Goal: Transaction & Acquisition: Book appointment/travel/reservation

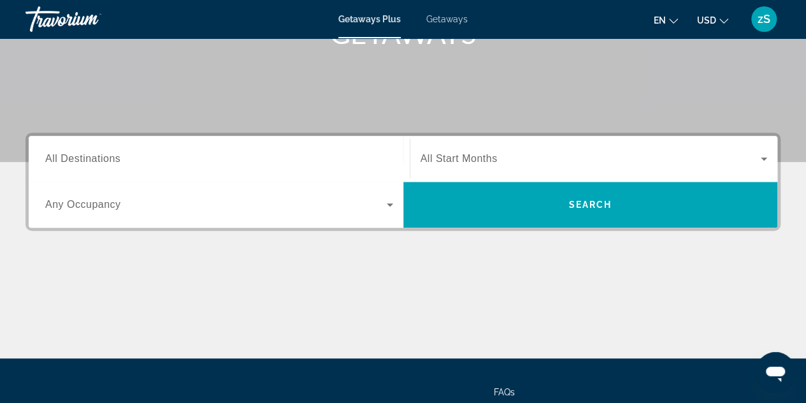
scroll to position [140, 0]
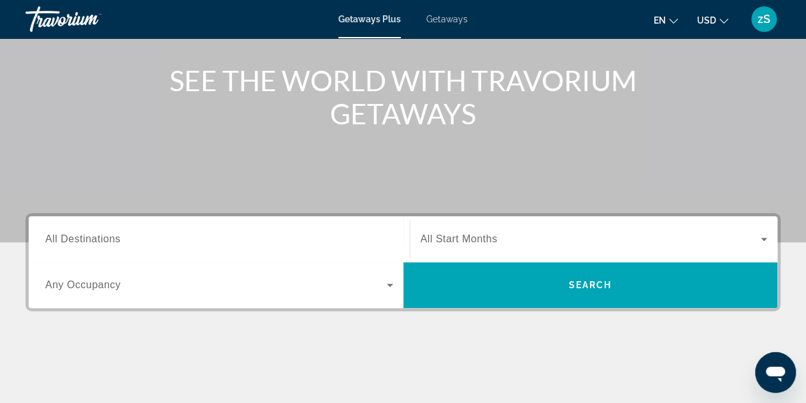
click at [99, 289] on span "Any Occupancy" at bounding box center [83, 284] width 76 height 11
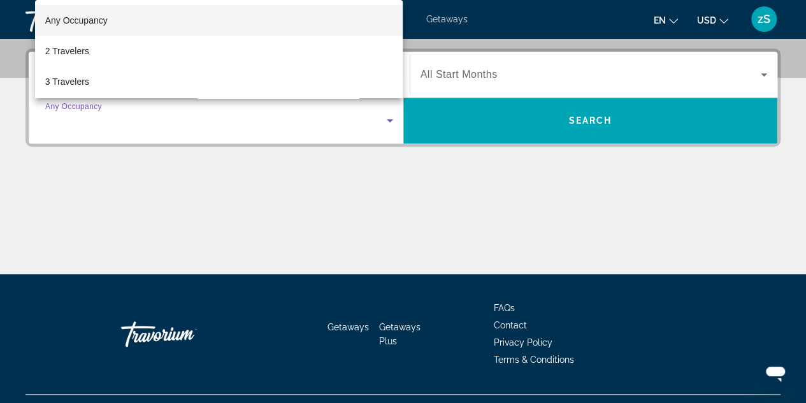
scroll to position [311, 0]
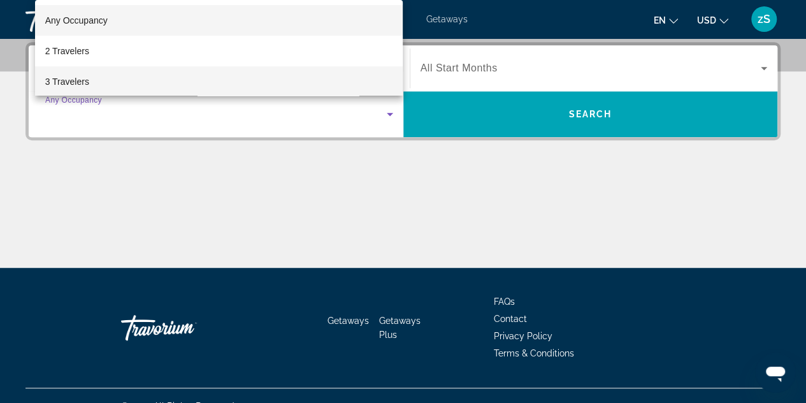
click at [70, 75] on span "3 Travelers" at bounding box center [67, 81] width 44 height 15
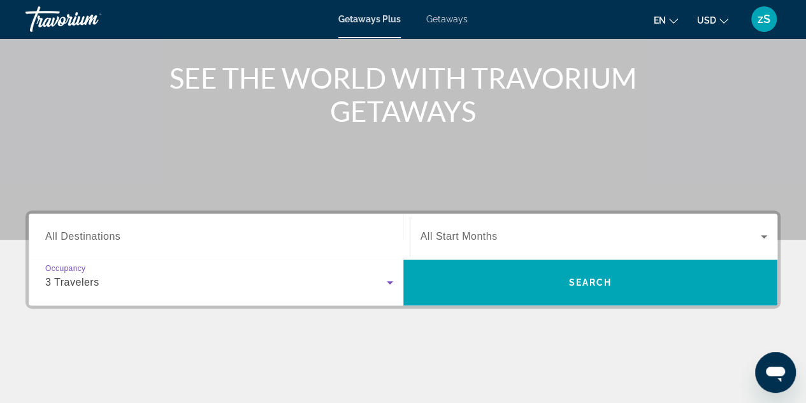
scroll to position [120, 0]
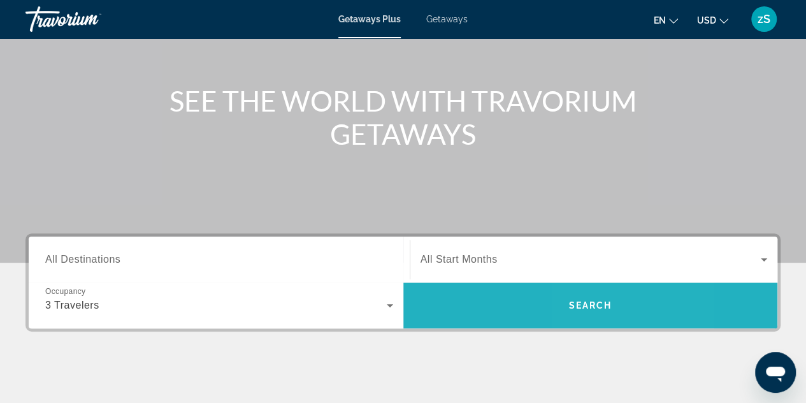
click at [584, 302] on span "Search" at bounding box center [589, 305] width 43 height 10
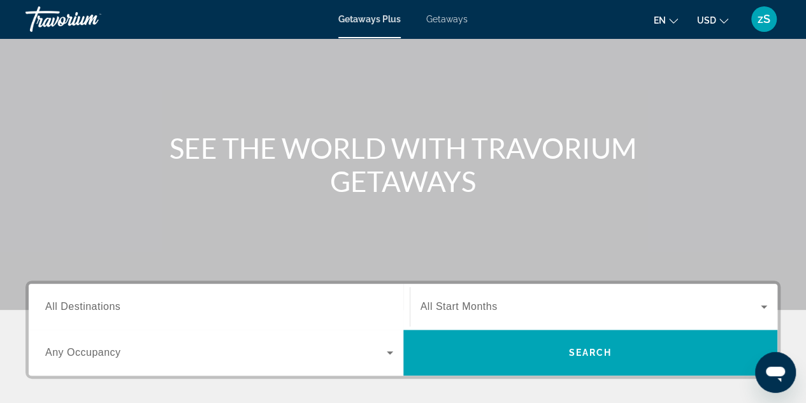
scroll to position [127, 0]
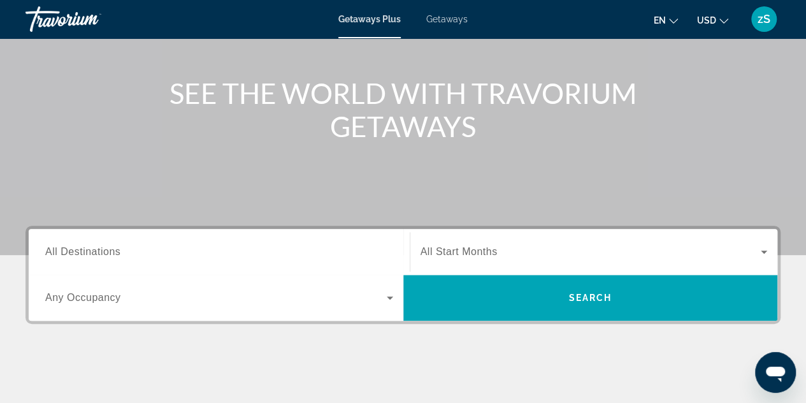
click at [219, 293] on span "Search widget" at bounding box center [216, 297] width 342 height 15
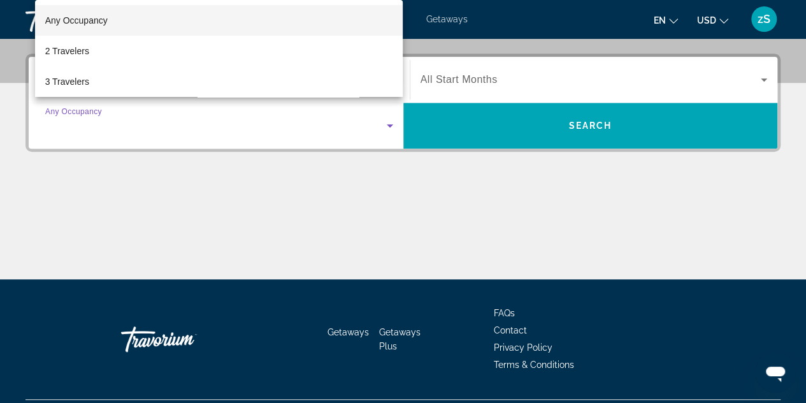
scroll to position [311, 0]
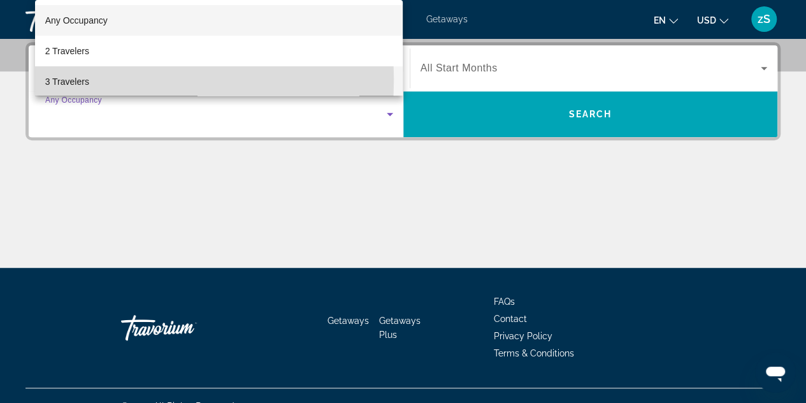
click at [68, 80] on span "3 Travelers" at bounding box center [67, 81] width 44 height 15
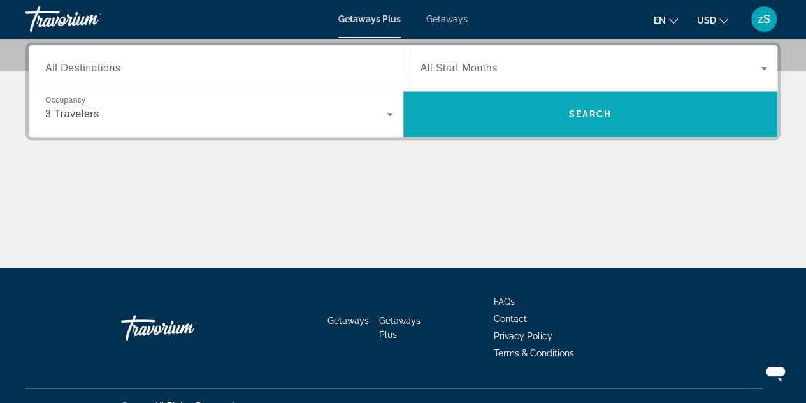
click at [568, 115] on span "Search" at bounding box center [589, 114] width 43 height 10
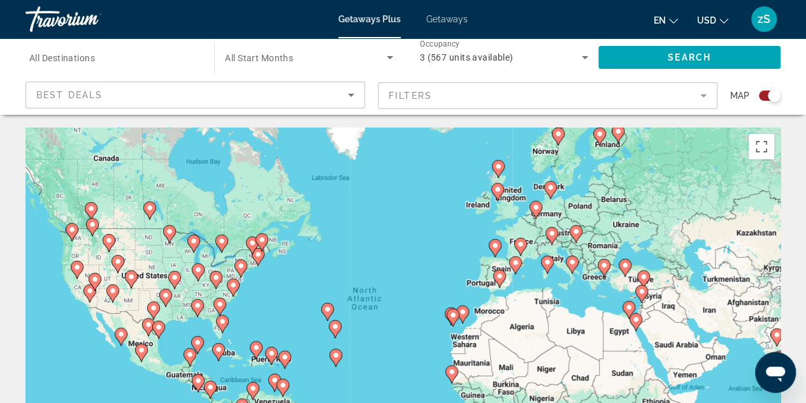
scroll to position [64, 0]
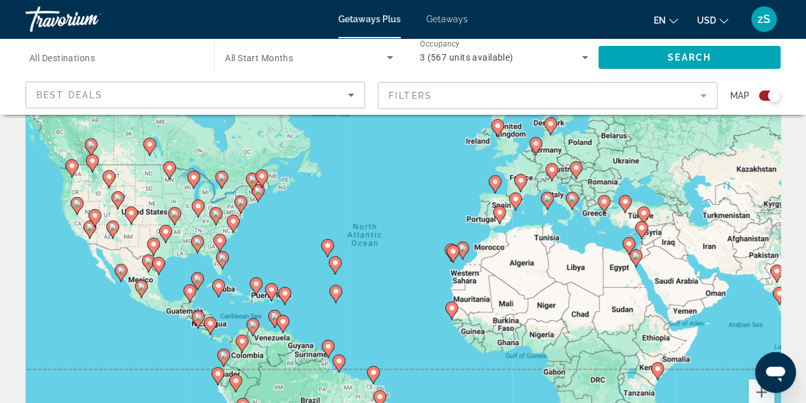
click at [120, 275] on icon "Main content" at bounding box center [120, 272] width 11 height 17
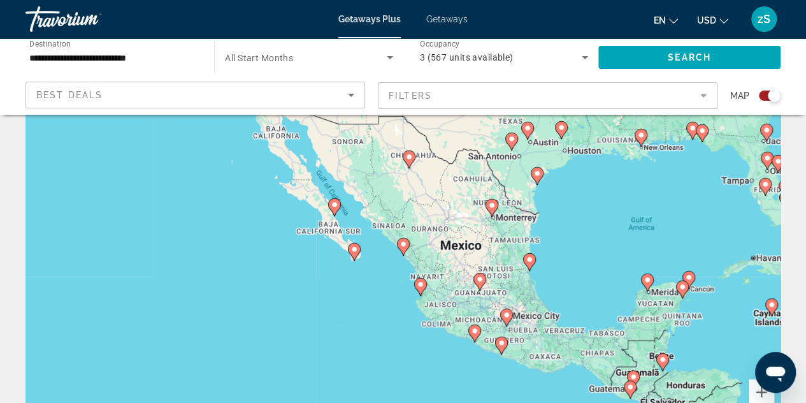
click at [354, 252] on image "Main content" at bounding box center [354, 249] width 8 height 8
type input "**********"
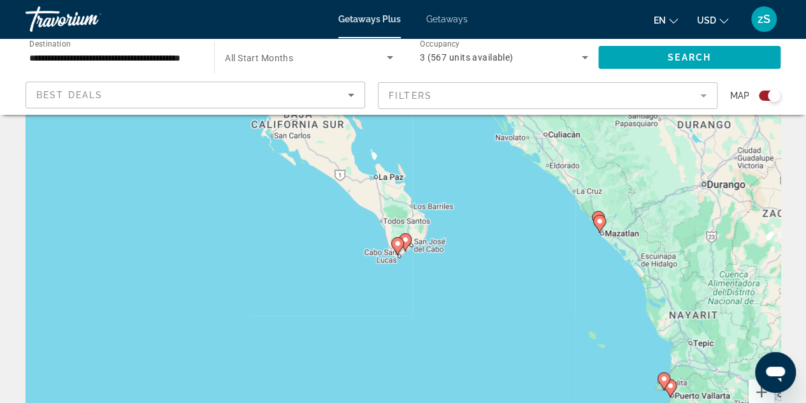
click at [396, 245] on image "Main content" at bounding box center [398, 244] width 8 height 8
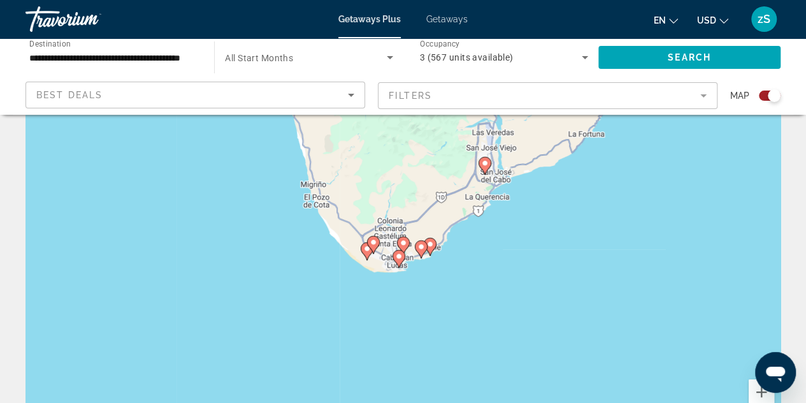
click at [399, 263] on icon "Main content" at bounding box center [398, 258] width 11 height 17
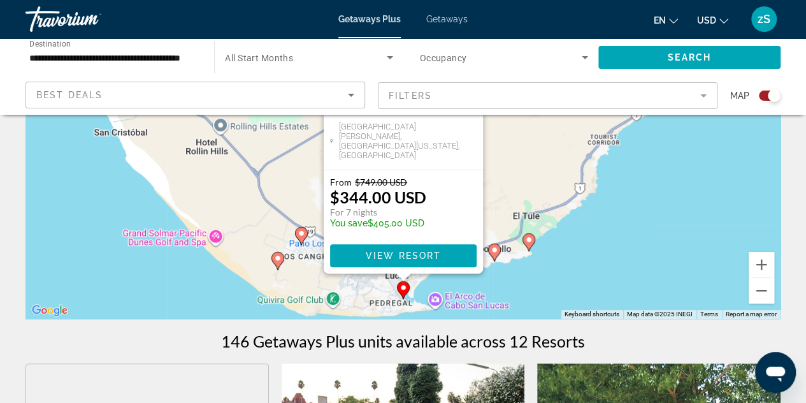
scroll to position [127, 0]
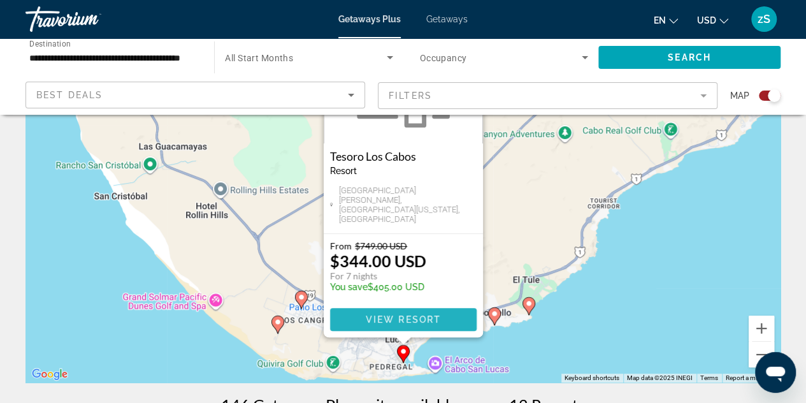
click at [409, 313] on span "Main content" at bounding box center [403, 319] width 147 height 31
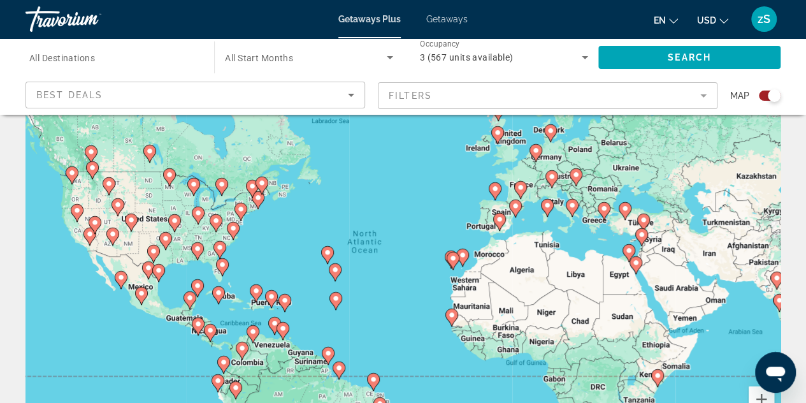
scroll to position [127, 0]
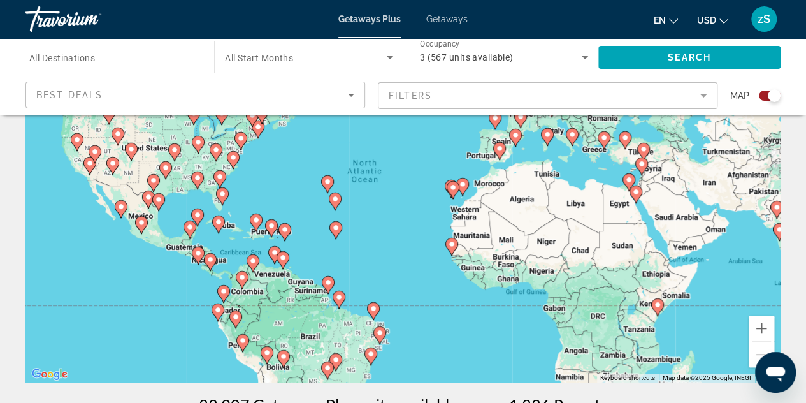
click at [118, 213] on icon "Main content" at bounding box center [121, 209] width 13 height 18
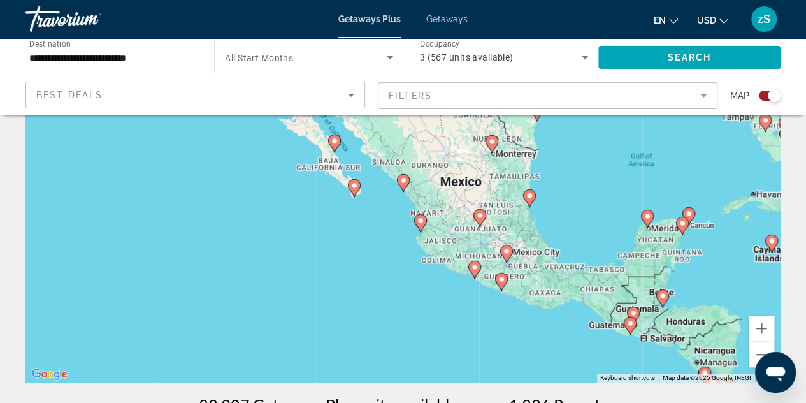
click at [353, 191] on icon "Main content" at bounding box center [353, 188] width 11 height 17
type input "**********"
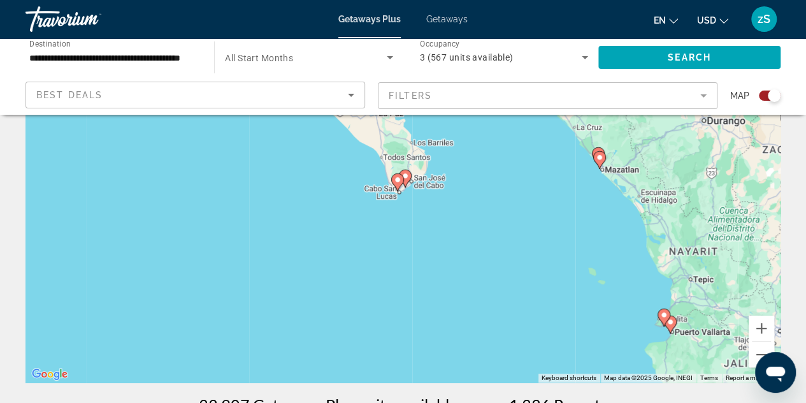
click at [396, 182] on image "Main content" at bounding box center [398, 180] width 8 height 8
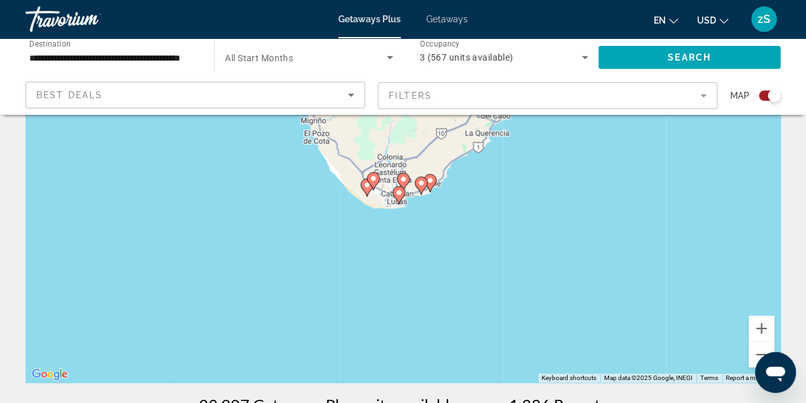
click at [399, 197] on icon "Main content" at bounding box center [398, 195] width 11 height 17
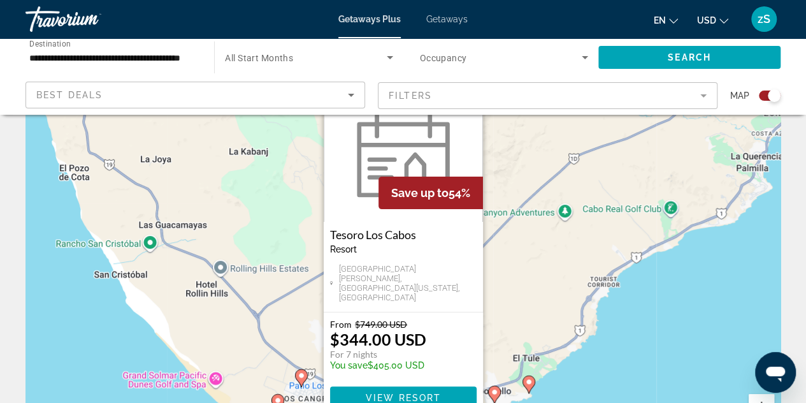
scroll to position [64, 0]
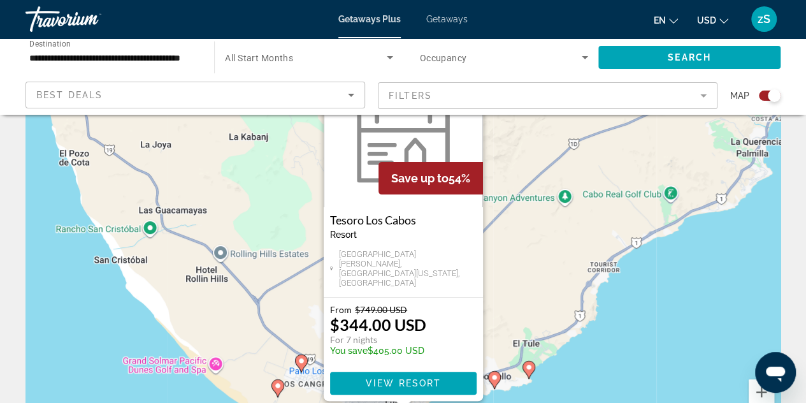
click at [338, 225] on h3 "Tesoro Los Cabos" at bounding box center [403, 219] width 147 height 13
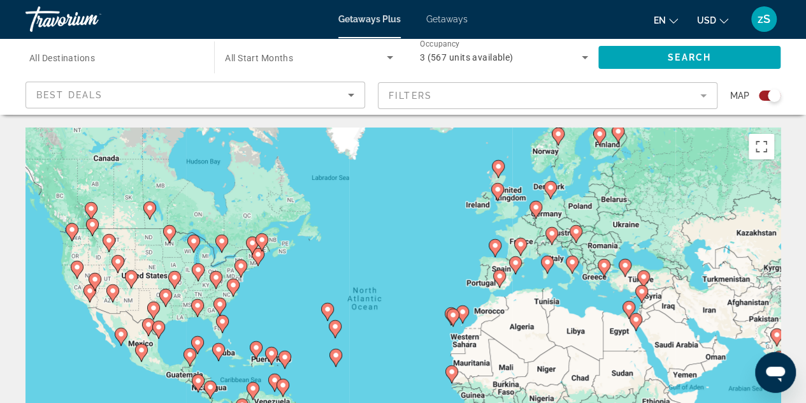
click at [122, 342] on icon "Main content" at bounding box center [120, 336] width 11 height 17
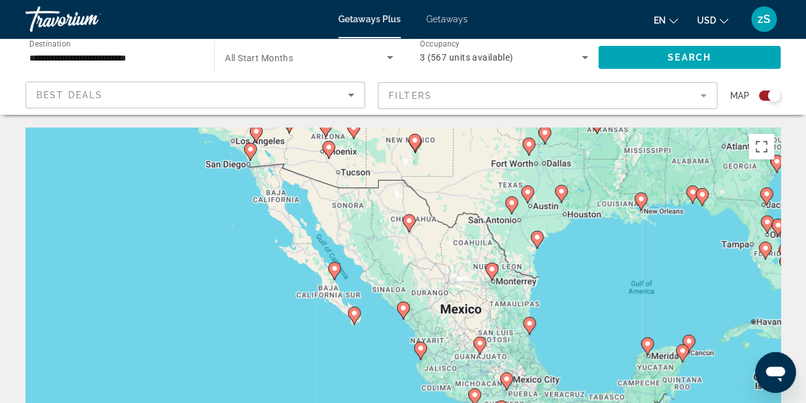
click at [354, 314] on image "Main content" at bounding box center [354, 313] width 8 height 8
type input "**********"
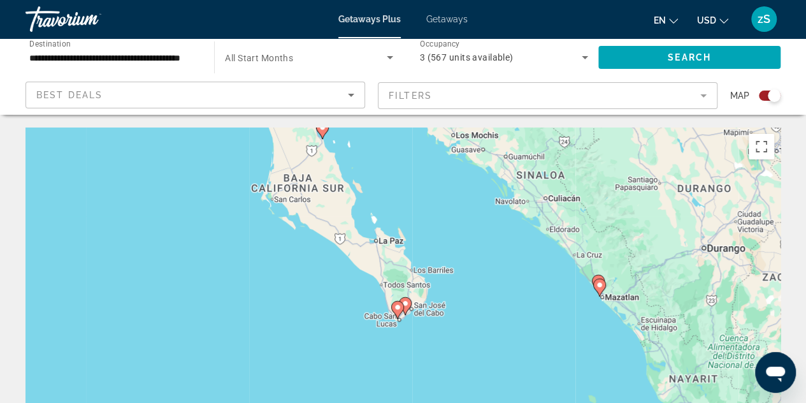
click at [398, 314] on icon "Main content" at bounding box center [396, 309] width 11 height 17
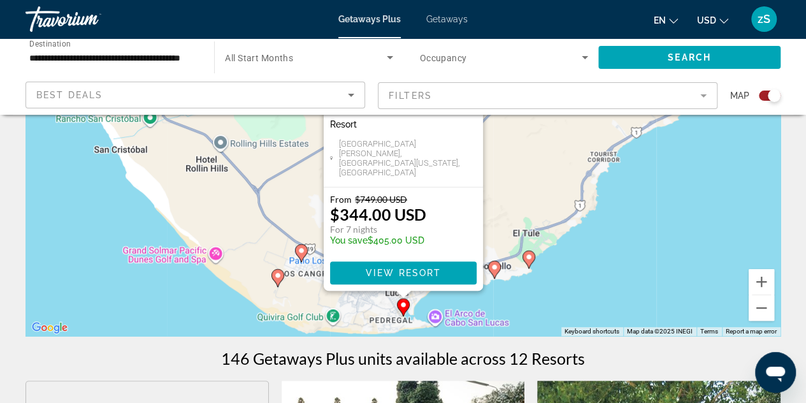
scroll to position [191, 0]
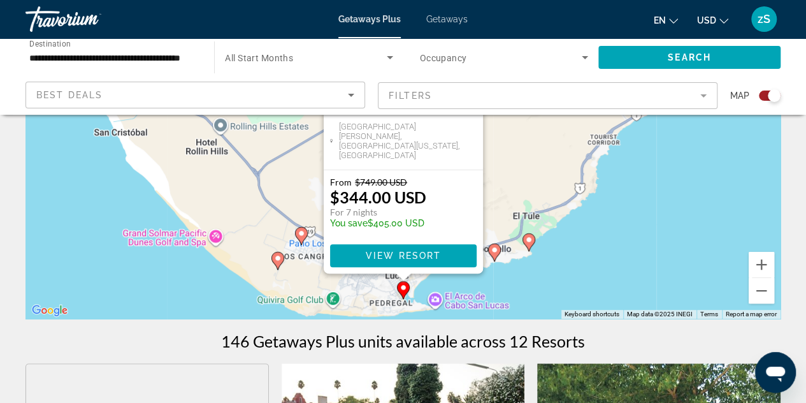
click at [536, 283] on div "To activate drag with keyboard, press Alt + Enter. Once in keyboard drag state,…" at bounding box center [402, 127] width 755 height 382
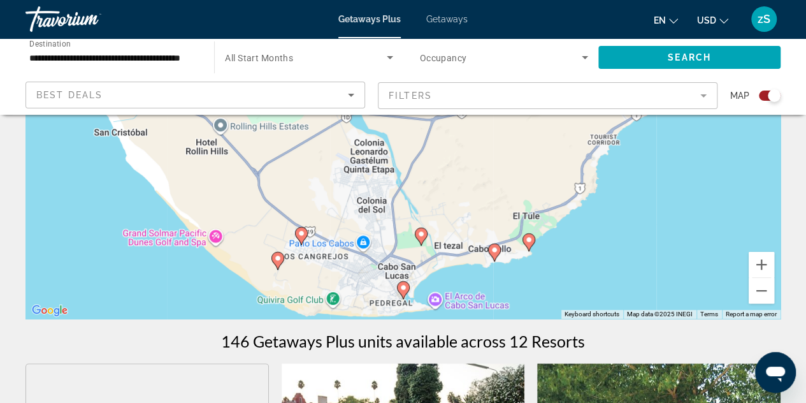
click at [491, 252] on image "Main content" at bounding box center [495, 250] width 8 height 8
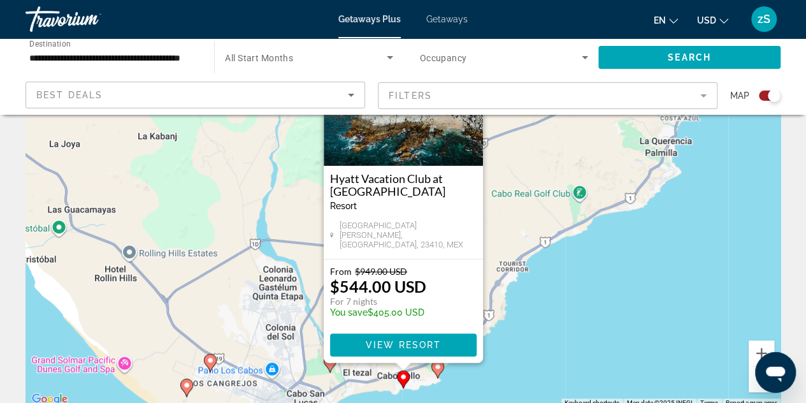
scroll to position [127, 0]
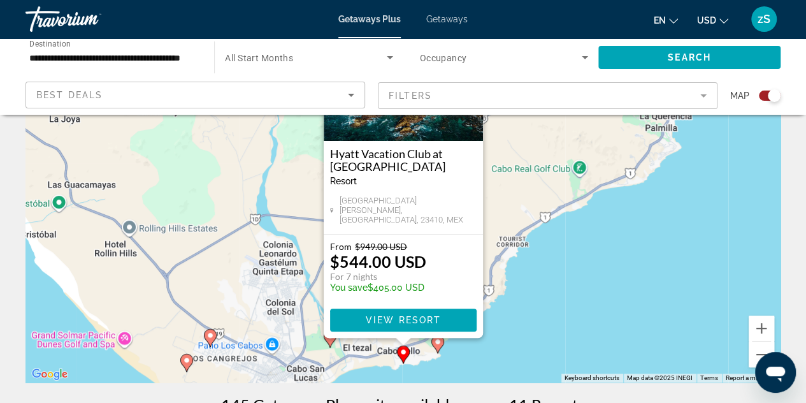
click at [347, 164] on h3 "Hyatt Vacation Club at [GEOGRAPHIC_DATA]" at bounding box center [403, 159] width 147 height 25
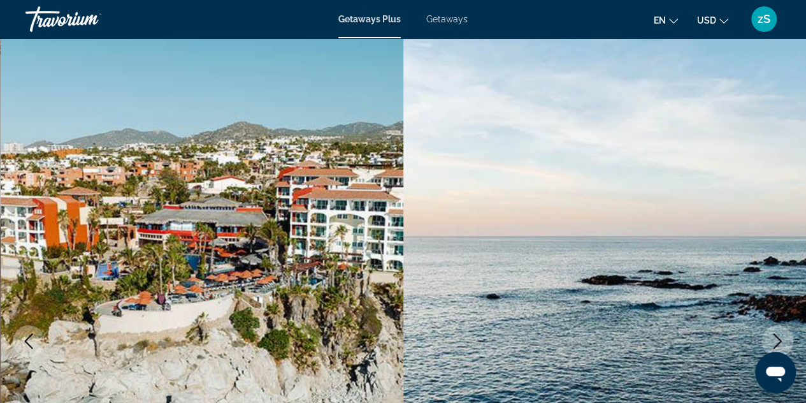
click at [774, 332] on button "Next image" at bounding box center [778, 341] width 32 height 32
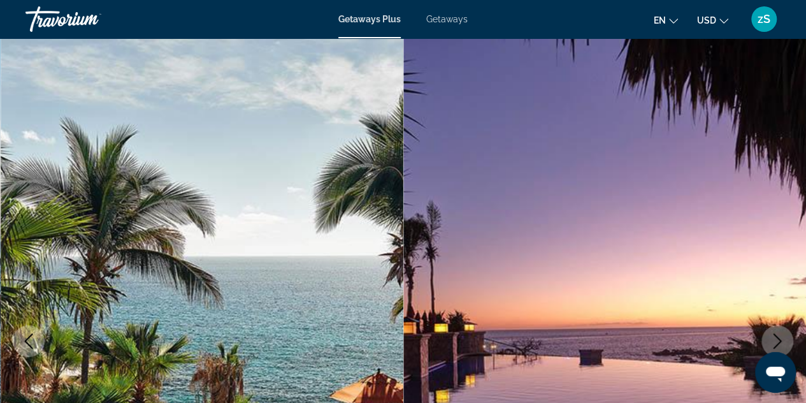
click at [774, 332] on button "Next image" at bounding box center [778, 341] width 32 height 32
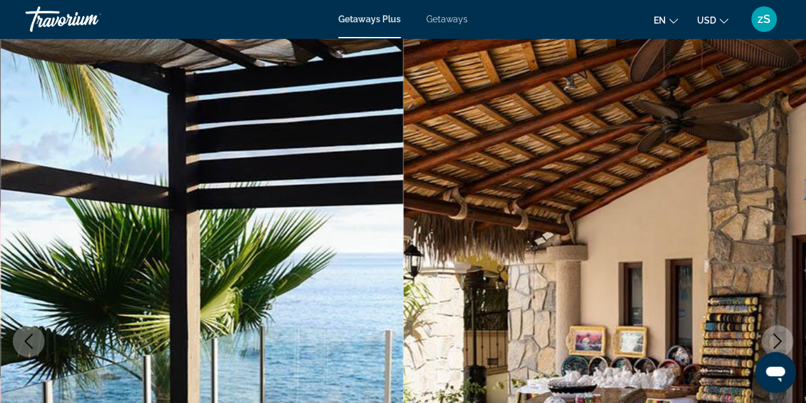
click at [774, 332] on button "Next image" at bounding box center [778, 341] width 32 height 32
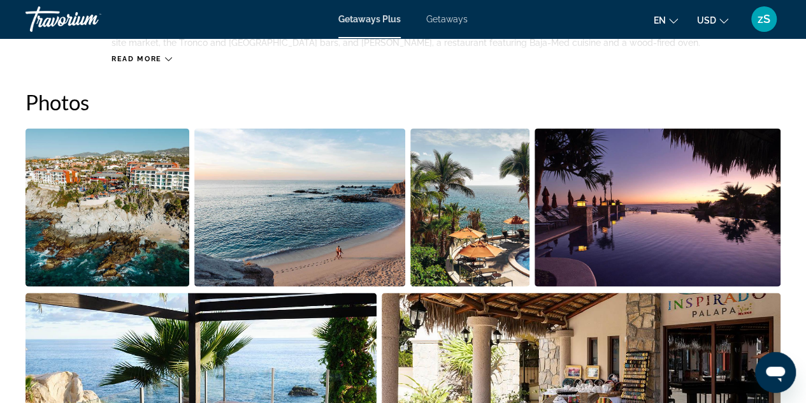
scroll to position [828, 0]
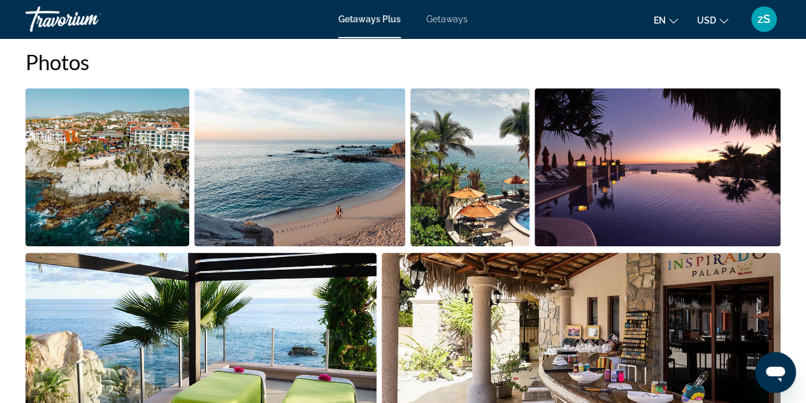
click at [80, 131] on img "Open full-screen image slider" at bounding box center [107, 167] width 164 height 158
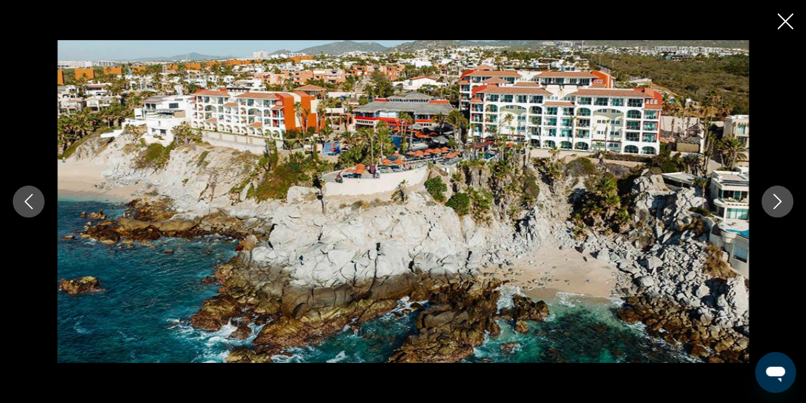
click at [774, 197] on icon "Next image" at bounding box center [777, 201] width 15 height 15
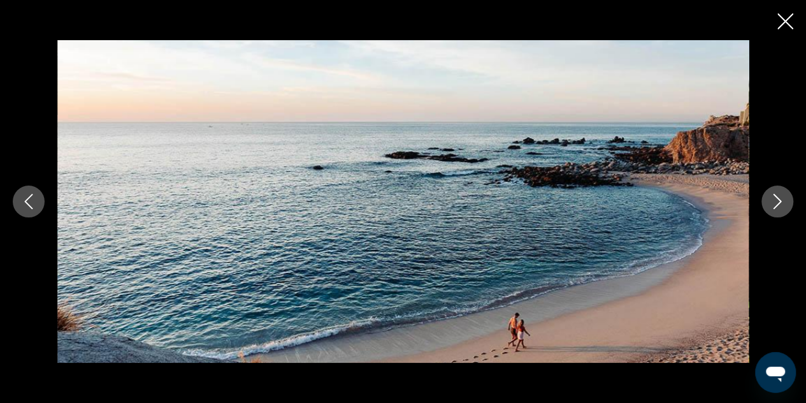
click at [773, 197] on icon "Next image" at bounding box center [777, 201] width 15 height 15
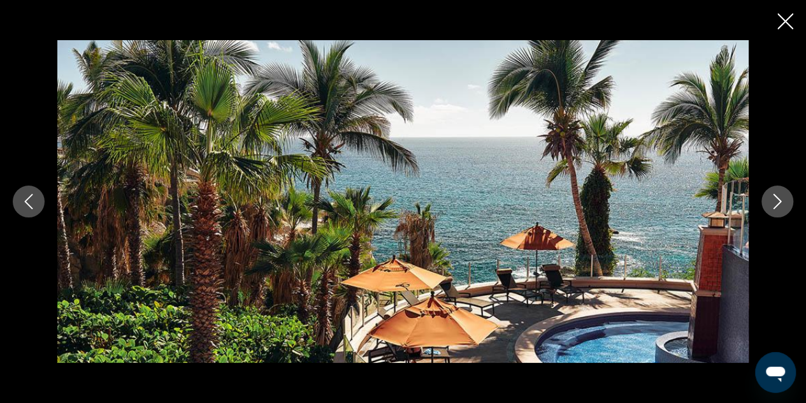
click at [773, 197] on icon "Next image" at bounding box center [777, 201] width 15 height 15
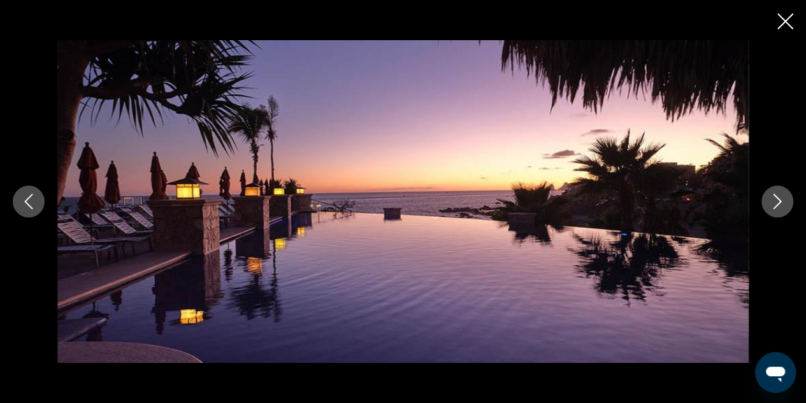
click at [773, 197] on icon "Next image" at bounding box center [777, 201] width 15 height 15
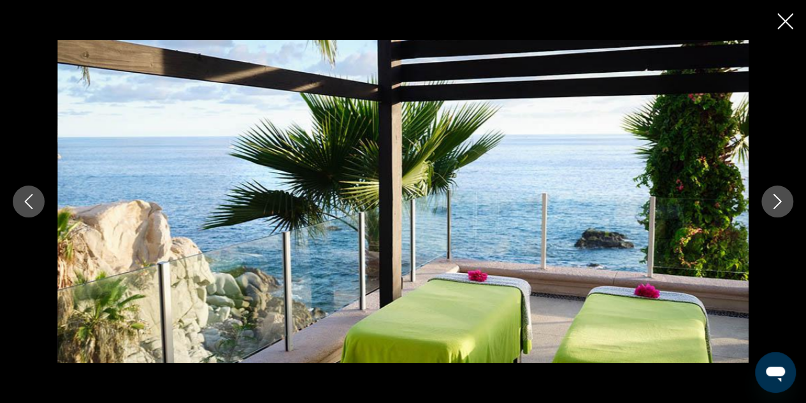
click at [773, 197] on icon "Next image" at bounding box center [777, 201] width 15 height 15
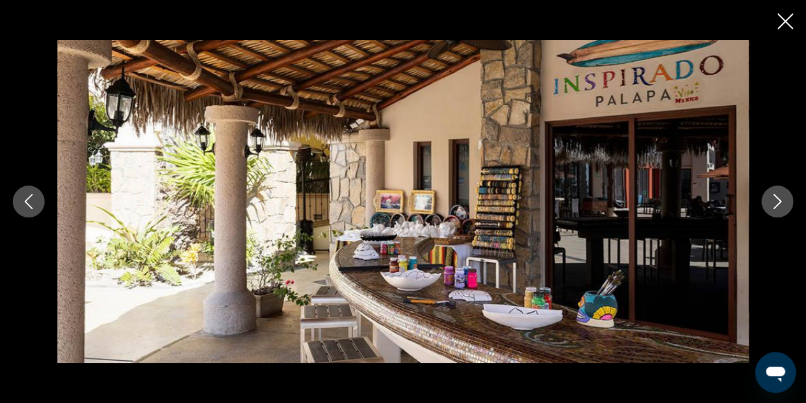
click at [772, 197] on icon "Next image" at bounding box center [777, 201] width 15 height 15
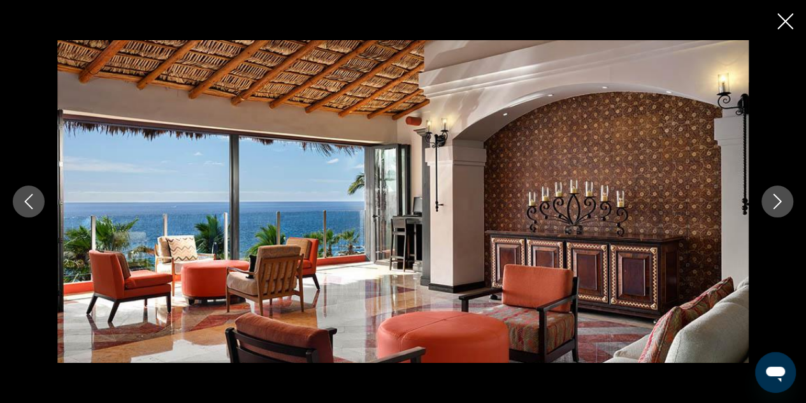
click at [772, 197] on icon "Next image" at bounding box center [777, 201] width 15 height 15
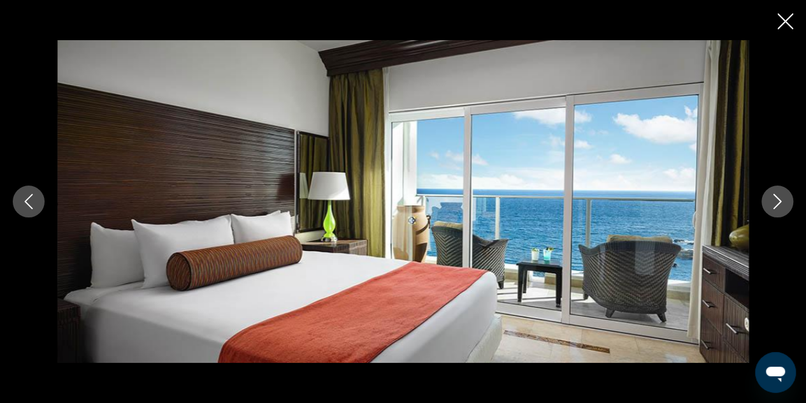
click at [772, 197] on icon "Next image" at bounding box center [777, 201] width 15 height 15
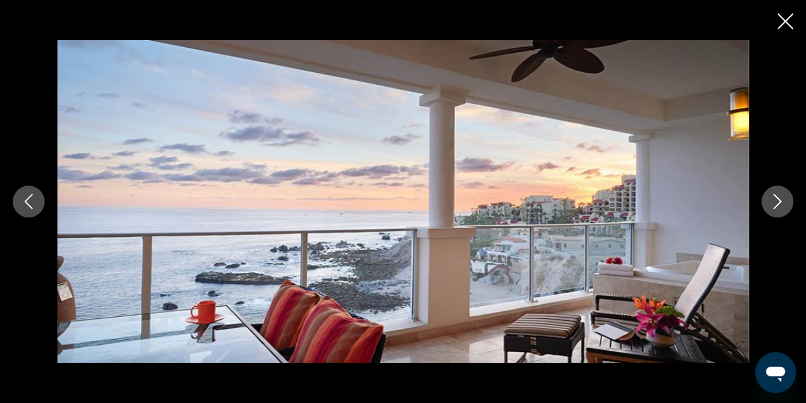
click at [772, 197] on icon "Next image" at bounding box center [777, 201] width 15 height 15
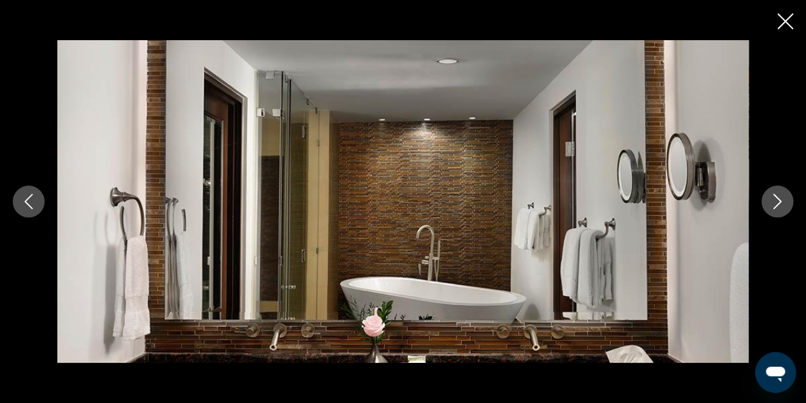
click at [772, 197] on icon "Next image" at bounding box center [777, 201] width 15 height 15
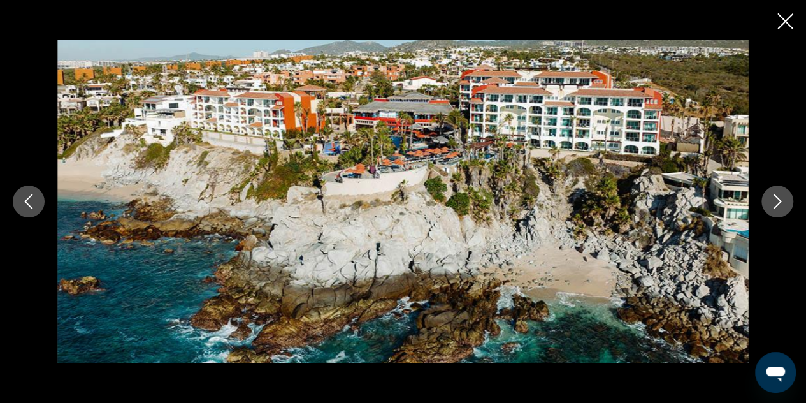
click at [772, 197] on icon "Next image" at bounding box center [777, 201] width 15 height 15
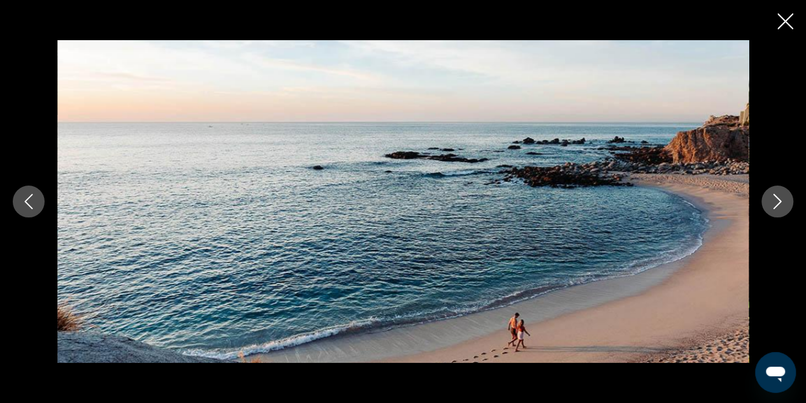
click at [772, 197] on icon "Next image" at bounding box center [777, 201] width 15 height 15
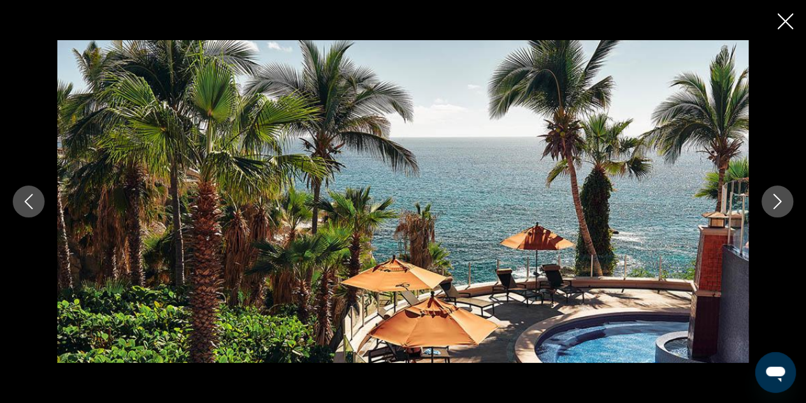
click at [772, 197] on icon "Next image" at bounding box center [777, 201] width 15 height 15
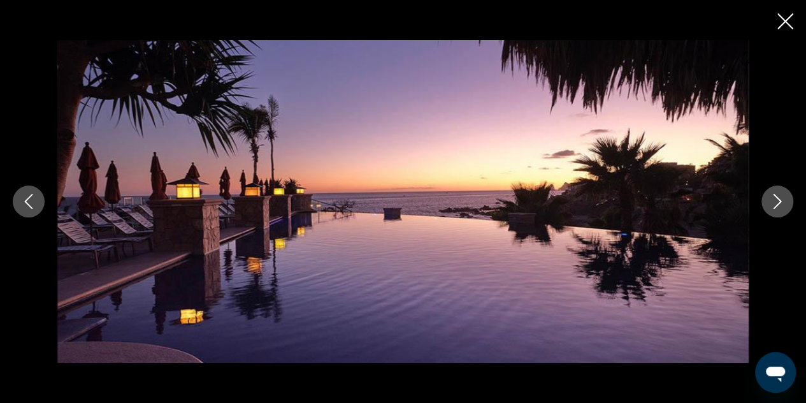
click at [772, 197] on icon "Next image" at bounding box center [777, 201] width 15 height 15
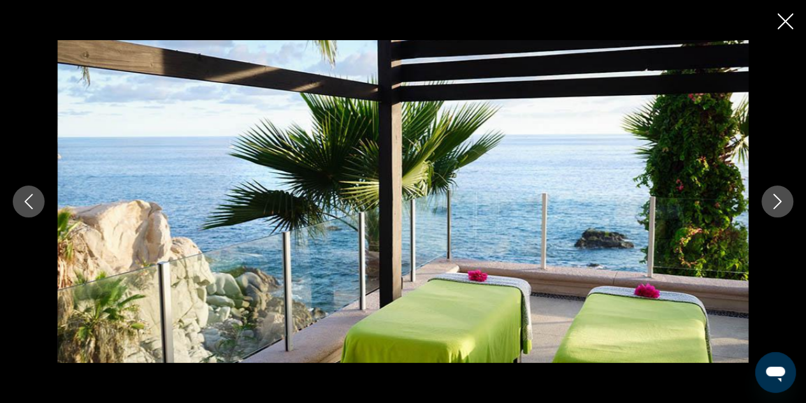
click at [772, 197] on icon "Next image" at bounding box center [777, 201] width 15 height 15
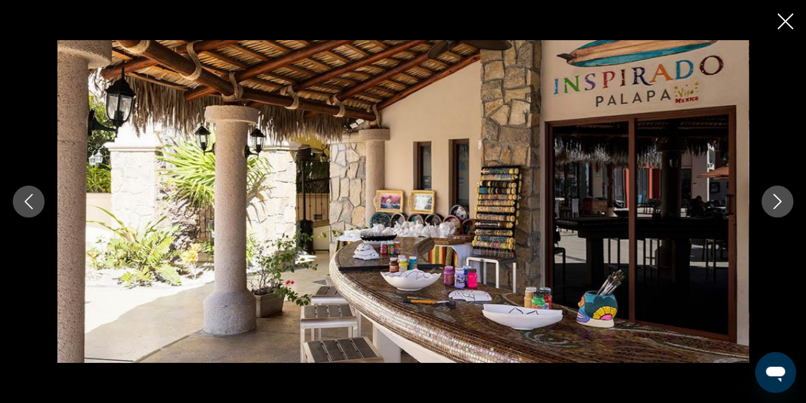
click at [772, 197] on icon "Next image" at bounding box center [777, 201] width 15 height 15
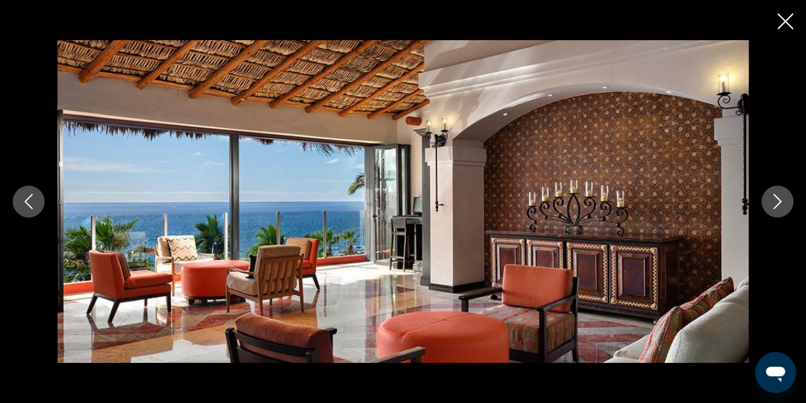
click at [788, 24] on icon "Close slideshow" at bounding box center [785, 21] width 16 height 16
click at [788, 24] on div "Getaways Plus Getaways en English Español Français Italiano Português русский U…" at bounding box center [403, 19] width 806 height 33
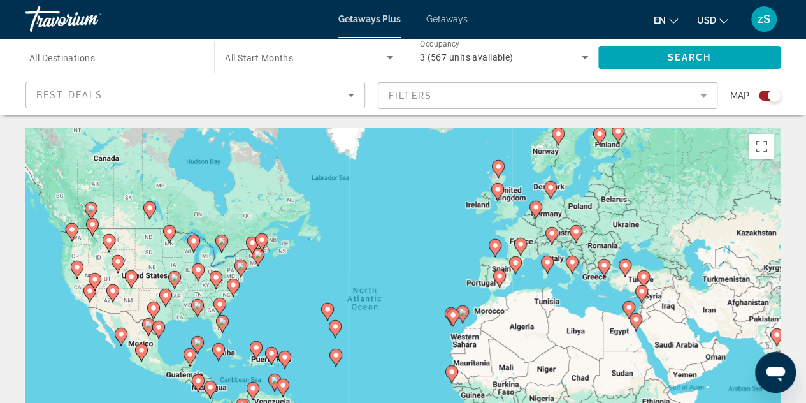
click at [516, 270] on icon "Main content" at bounding box center [514, 265] width 11 height 17
type input "**********"
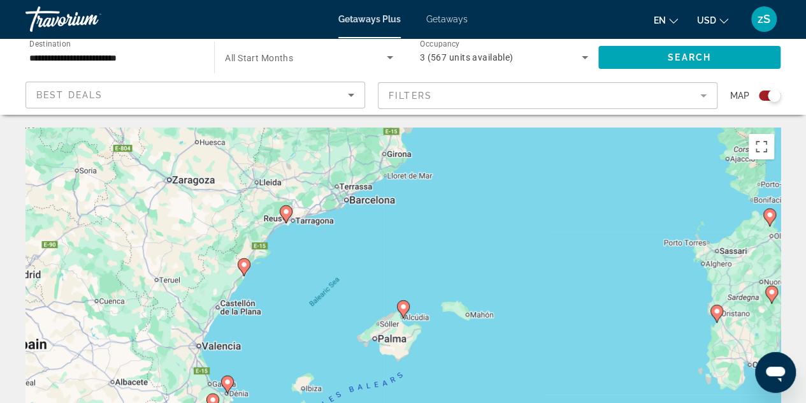
click at [400, 307] on image "Main content" at bounding box center [404, 307] width 8 height 8
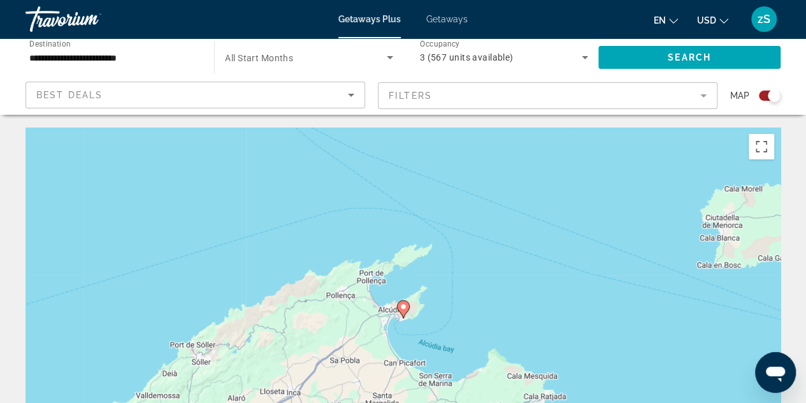
click at [405, 310] on icon "Main content" at bounding box center [402, 309] width 11 height 17
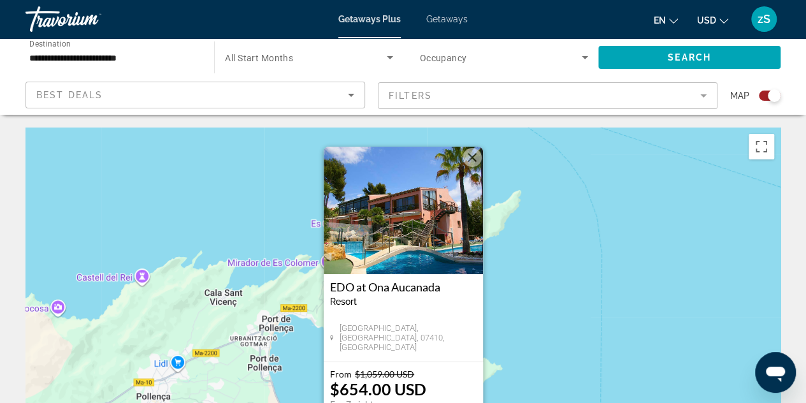
click at [421, 250] on img "Main content" at bounding box center [403, 210] width 159 height 127
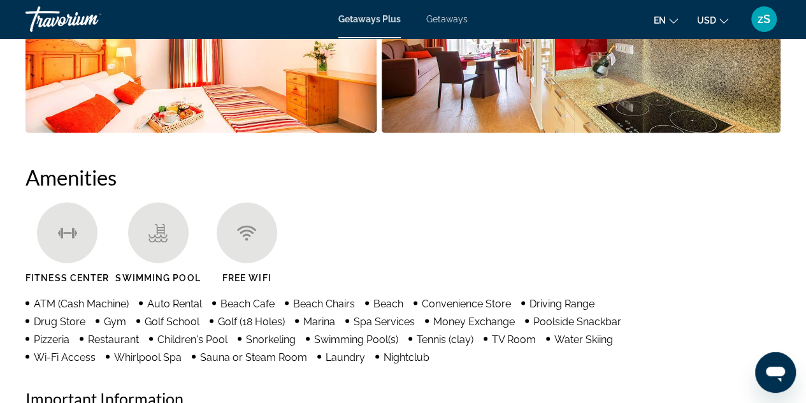
scroll to position [1147, 0]
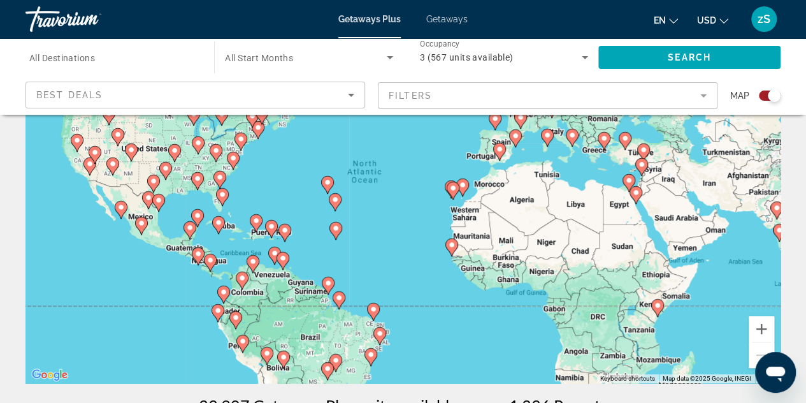
scroll to position [127, 0]
click at [604, 137] on image "Main content" at bounding box center [604, 138] width 8 height 8
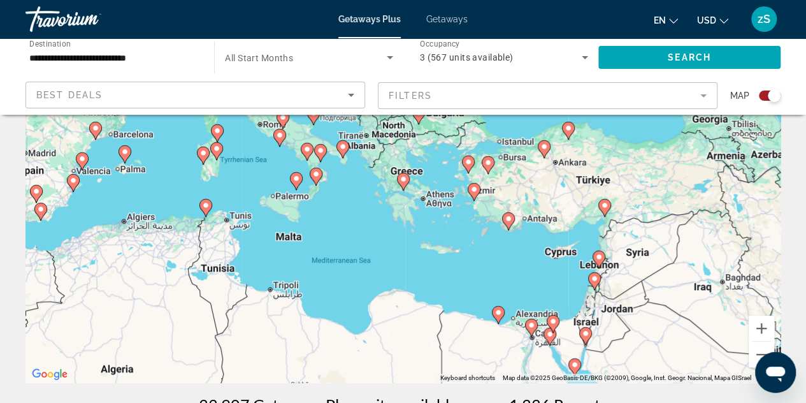
click at [401, 182] on image "Main content" at bounding box center [404, 179] width 8 height 8
type input "**********"
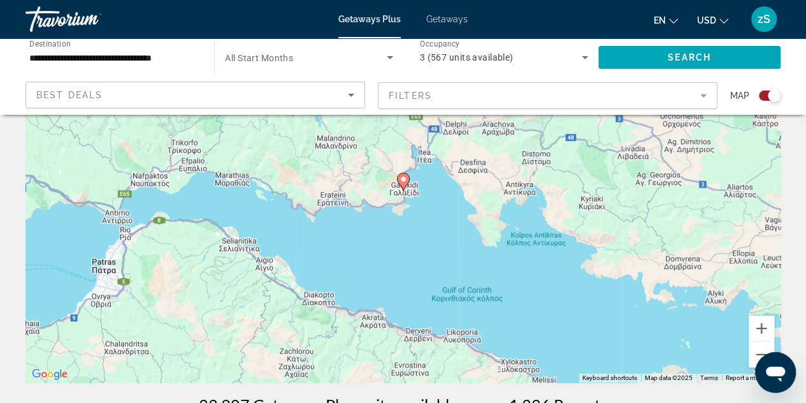
click at [403, 182] on image "Main content" at bounding box center [404, 179] width 8 height 8
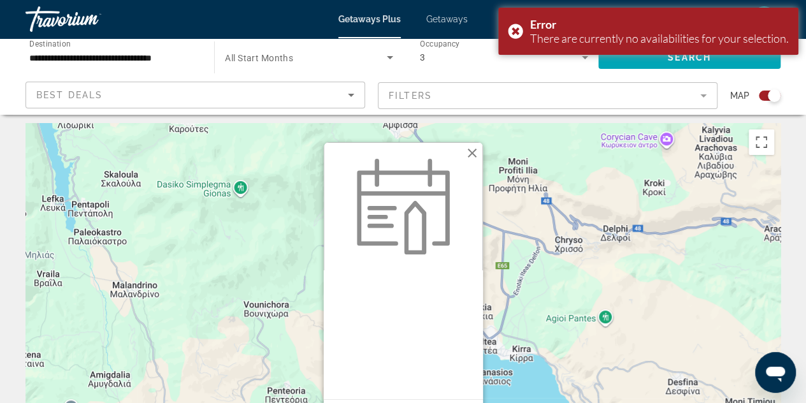
scroll to position [0, 0]
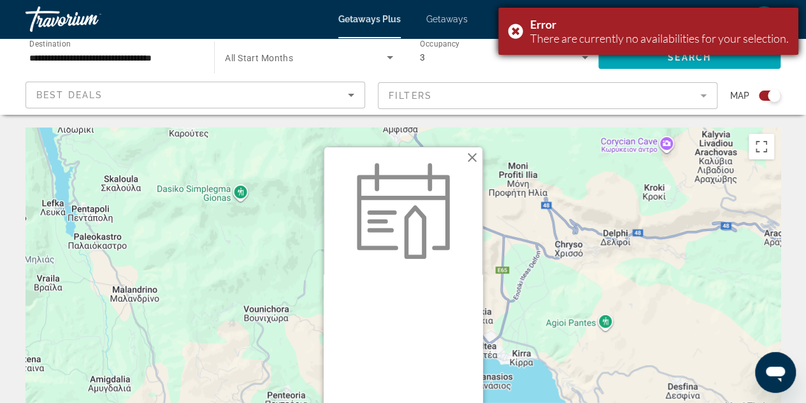
click at [515, 29] on div "Error There are currently no availabilities for your selection." at bounding box center [648, 31] width 300 height 47
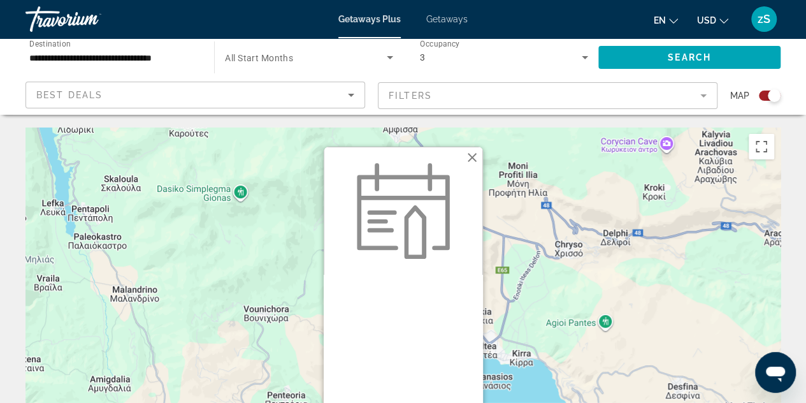
click at [472, 159] on button "Close" at bounding box center [472, 157] width 19 height 19
click at [472, 159] on div "To activate drag with keyboard, press Alt + Enter. Once in keyboard drag state,…" at bounding box center [402, 318] width 755 height 382
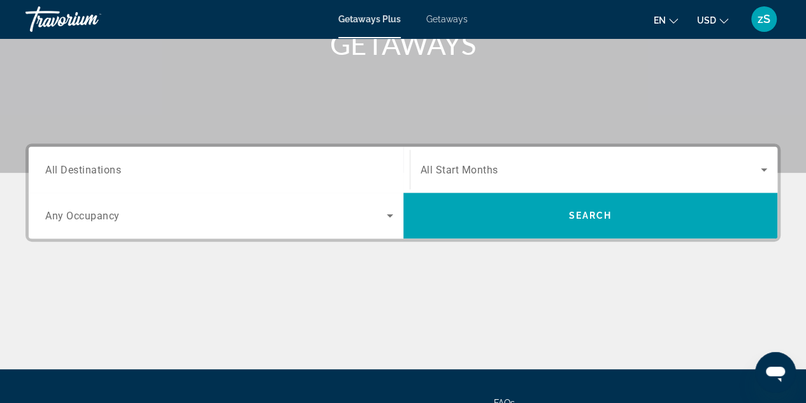
scroll to position [255, 0]
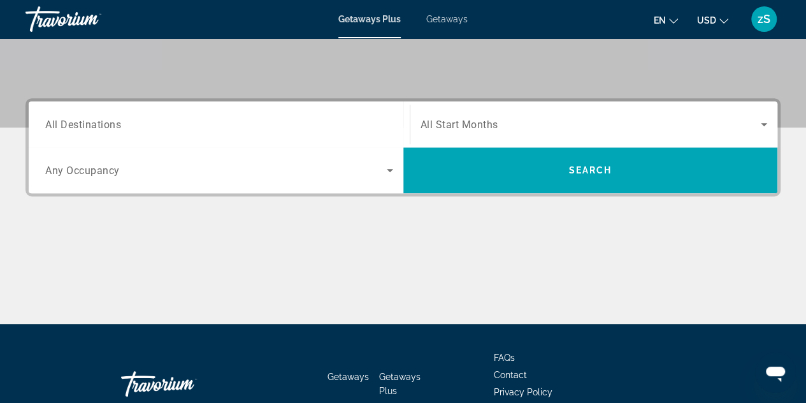
click at [103, 127] on span "All Destinations" at bounding box center [83, 124] width 76 height 12
click at [103, 127] on input "Destination All Destinations" at bounding box center [219, 124] width 348 height 15
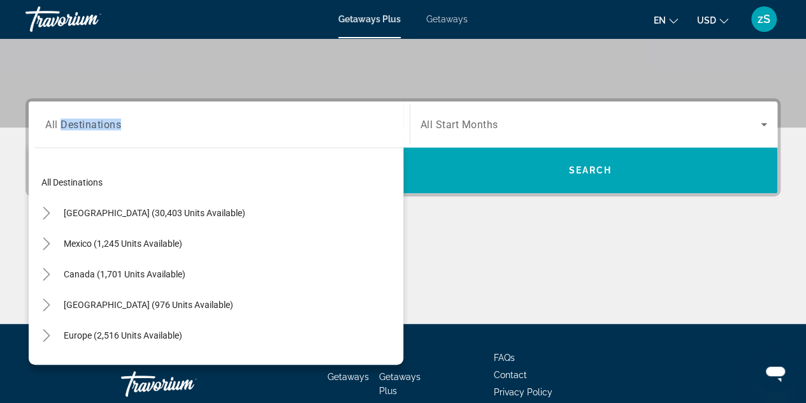
click at [103, 127] on div "Destination All Destinations All destinations [GEOGRAPHIC_DATA] (30,403 units a…" at bounding box center [219, 124] width 368 height 46
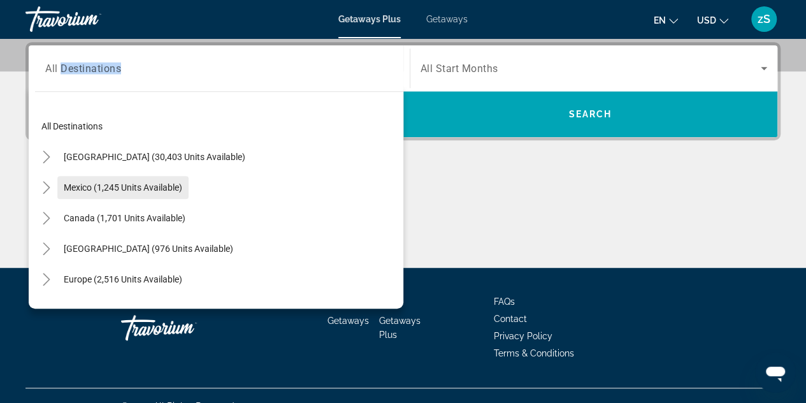
click at [152, 192] on span "Search widget" at bounding box center [122, 187] width 131 height 31
type input "**********"
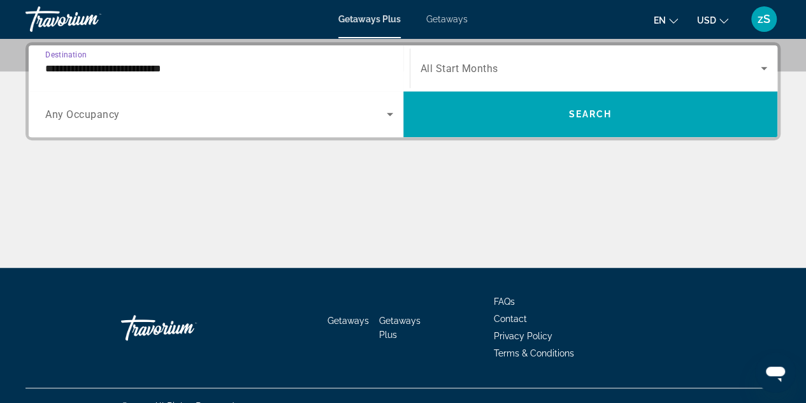
click at [152, 192] on div "Main content" at bounding box center [402, 220] width 755 height 96
click at [394, 120] on icon "Search widget" at bounding box center [389, 113] width 15 height 15
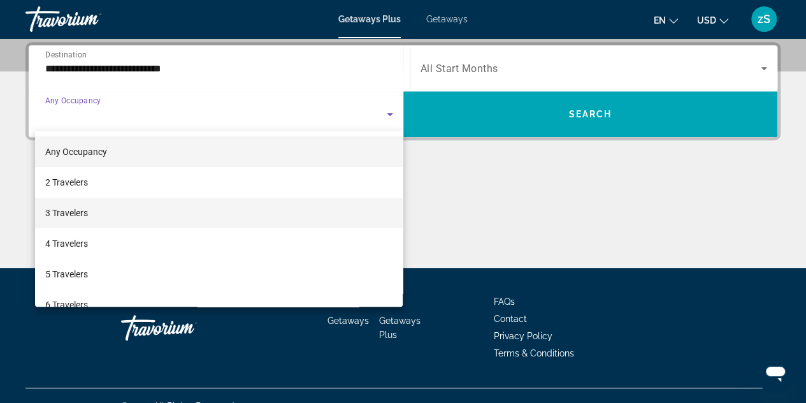
click at [264, 208] on mat-option "3 Travelers" at bounding box center [219, 213] width 368 height 31
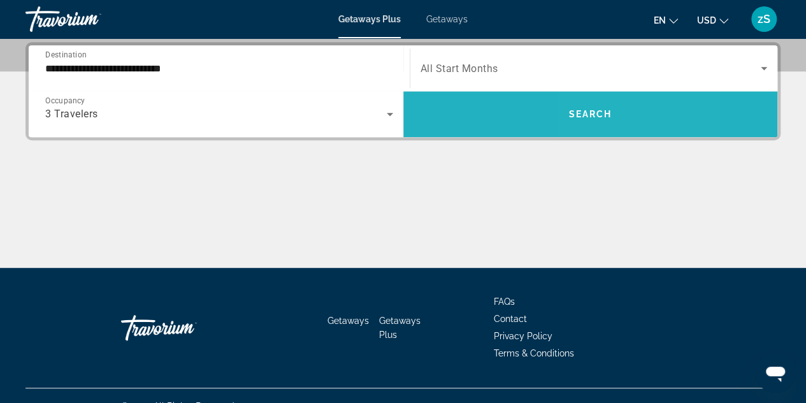
click at [588, 118] on span "Search" at bounding box center [589, 114] width 43 height 10
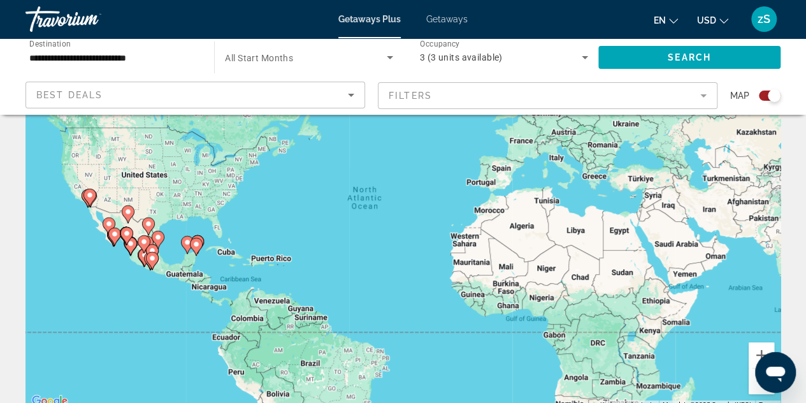
scroll to position [127, 0]
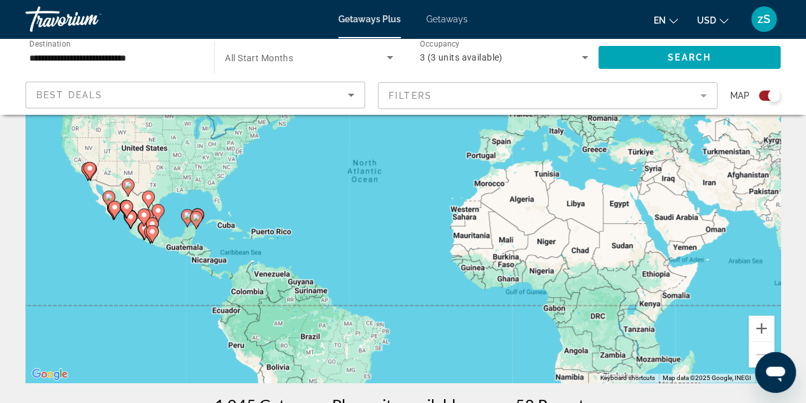
click at [196, 214] on image "Main content" at bounding box center [196, 217] width 8 height 8
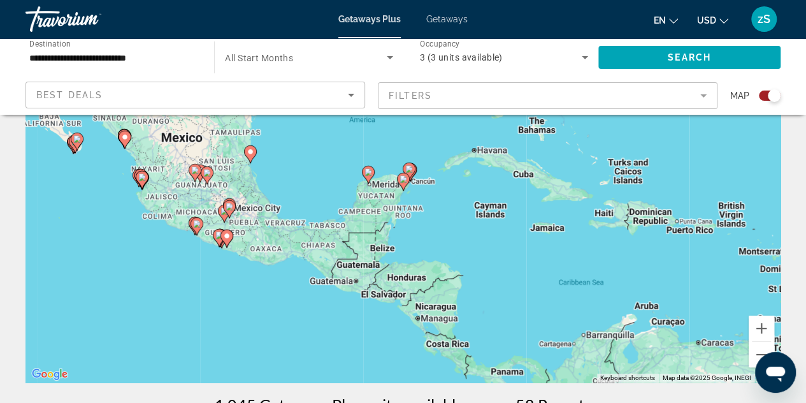
click at [366, 175] on image "Main content" at bounding box center [369, 172] width 8 height 8
type input "**********"
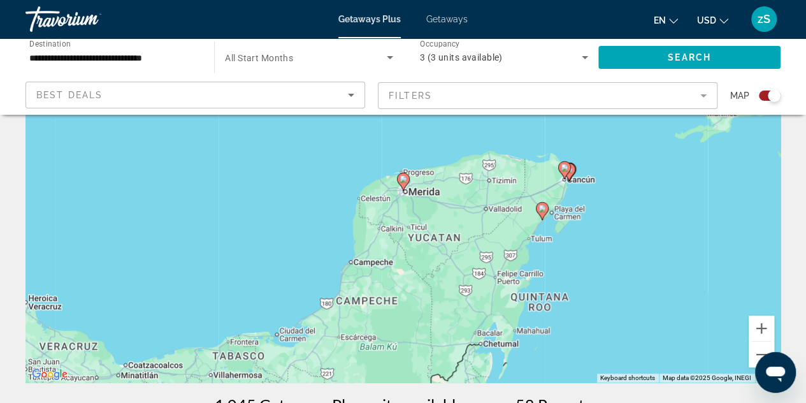
click at [404, 180] on image "Main content" at bounding box center [404, 179] width 8 height 8
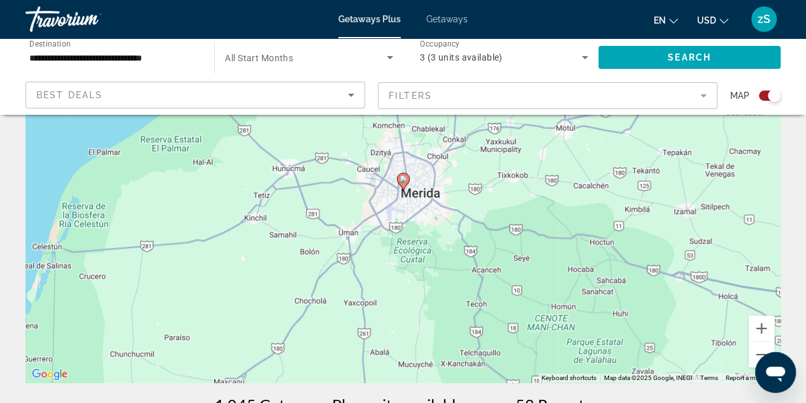
click at [404, 180] on image "Main content" at bounding box center [404, 179] width 8 height 8
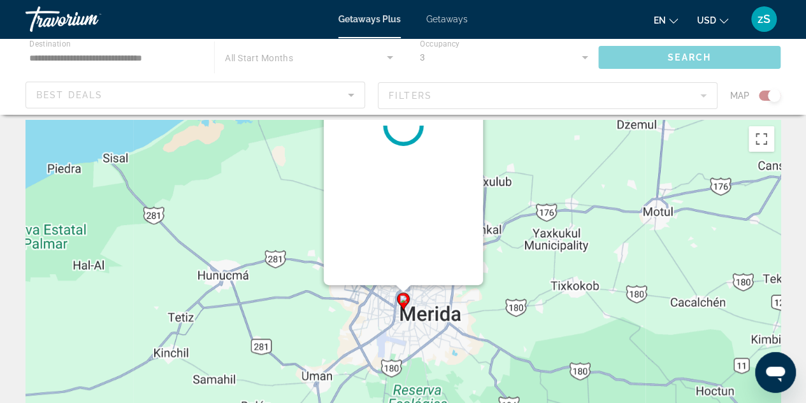
scroll to position [0, 0]
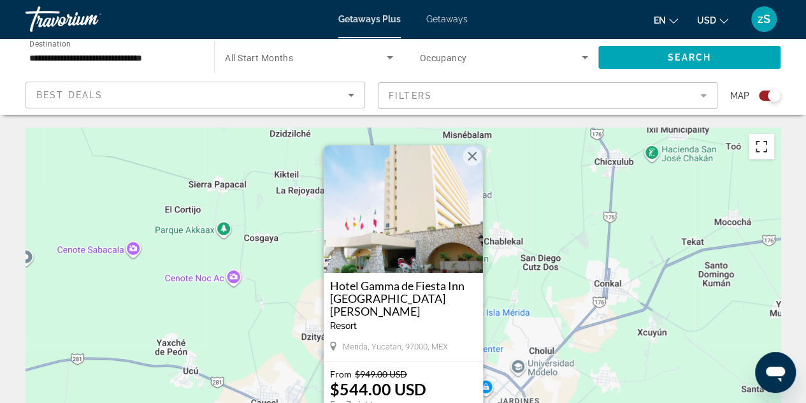
click at [756, 147] on button "Toggle fullscreen view" at bounding box center [761, 146] width 25 height 25
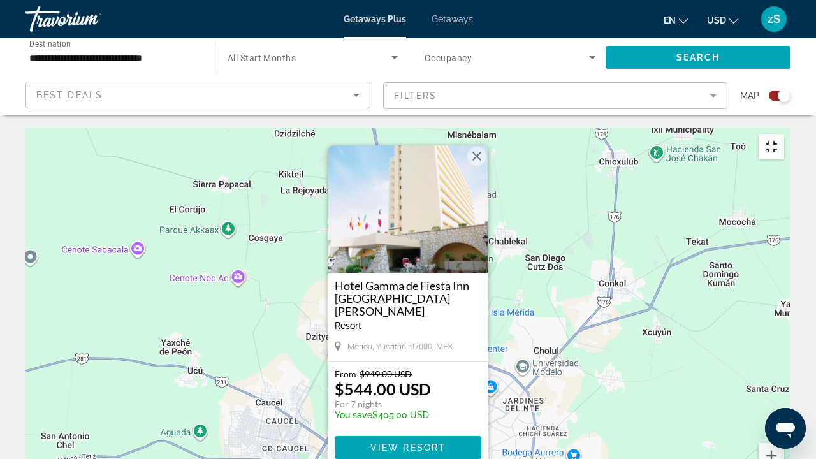
click at [784, 134] on button "Toggle fullscreen view" at bounding box center [770, 146] width 25 height 25
